Goal: Task Accomplishment & Management: Manage account settings

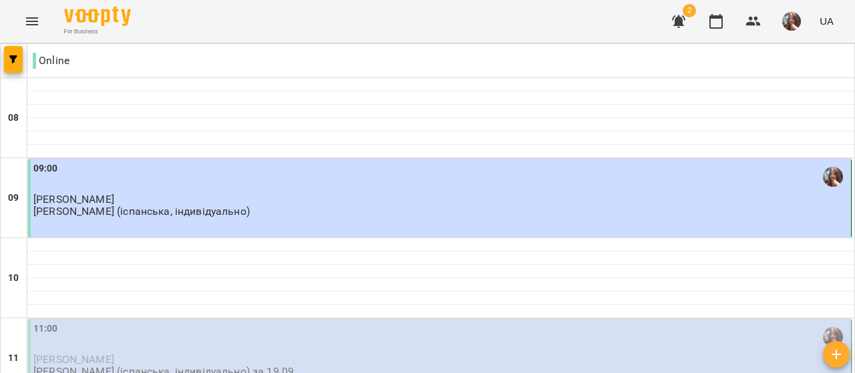
scroll to position [200, 0]
click at [172, 366] on p "[PERSON_NAME] (іспанська, індивідуально) за 19.09" at bounding box center [163, 371] width 260 height 11
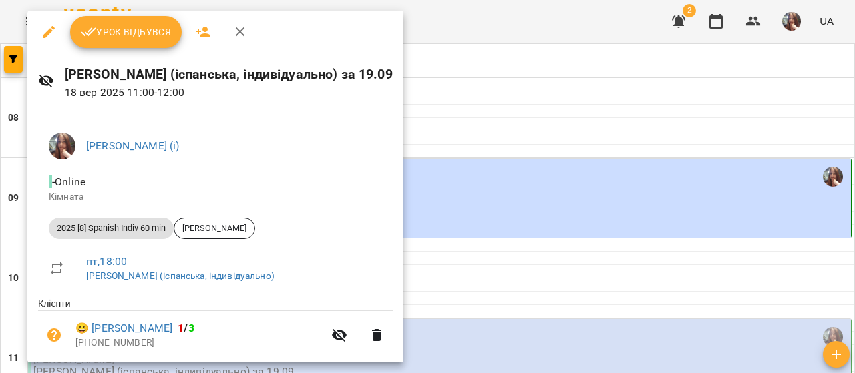
click at [135, 30] on span "Урок відбувся" at bounding box center [126, 32] width 91 height 16
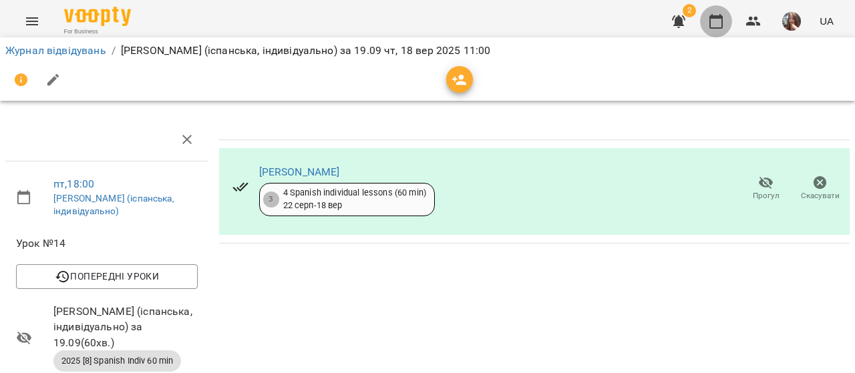
click at [718, 20] on icon "button" at bounding box center [716, 21] width 16 height 16
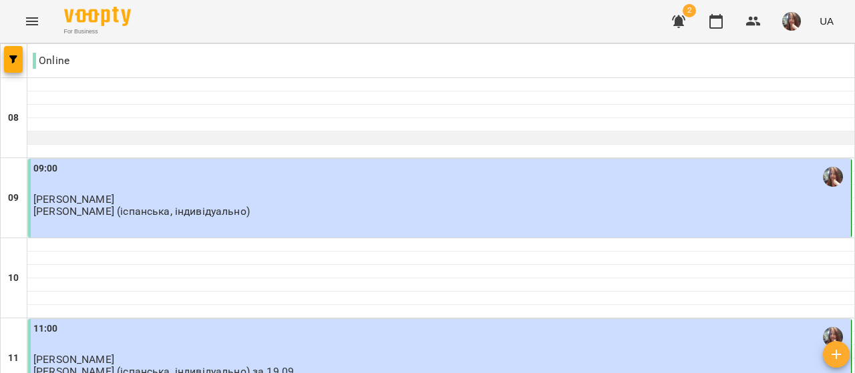
scroll to position [267, 0]
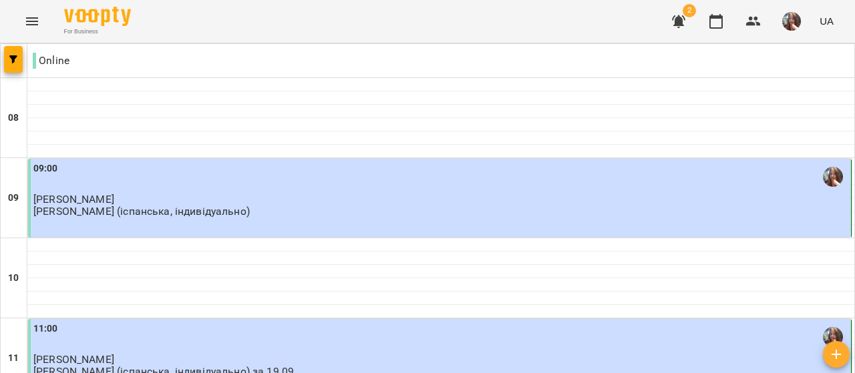
click at [795, 27] on img "button" at bounding box center [791, 21] width 19 height 19
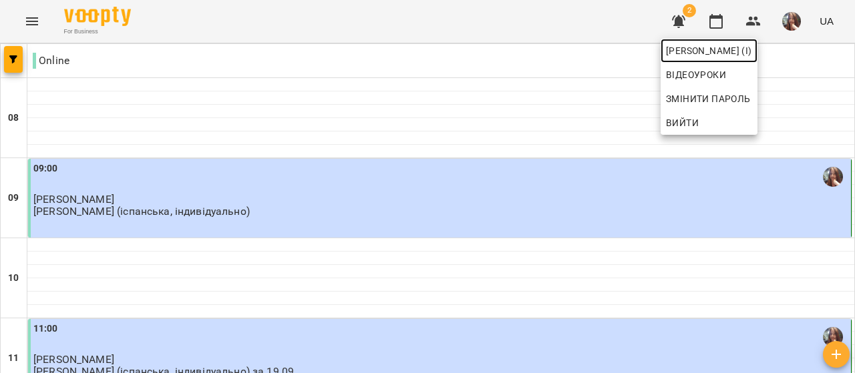
click at [757, 41] on link "[PERSON_NAME] (і)" at bounding box center [709, 51] width 97 height 24
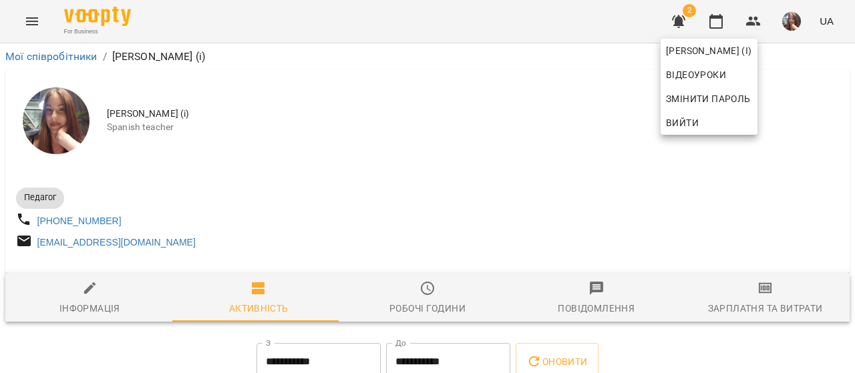
click at [576, 137] on div at bounding box center [427, 186] width 855 height 373
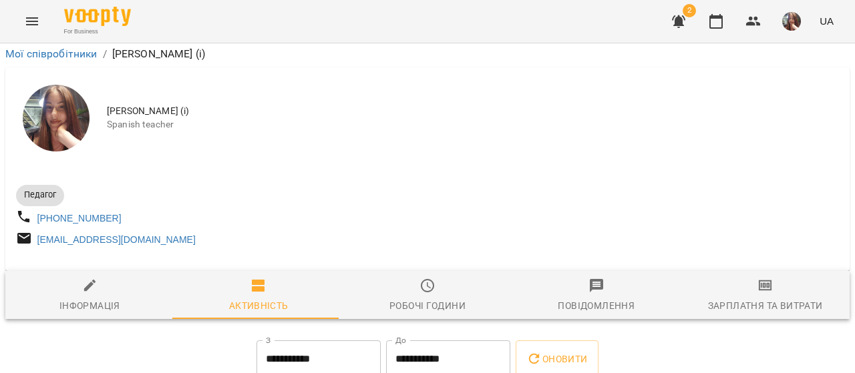
scroll to position [267, 0]
click at [721, 14] on icon "button" at bounding box center [716, 21] width 16 height 16
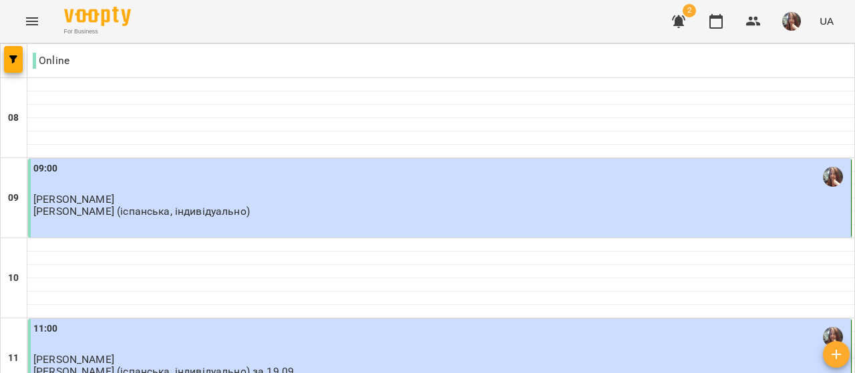
scroll to position [528, 0]
